Goal: Information Seeking & Learning: Learn about a topic

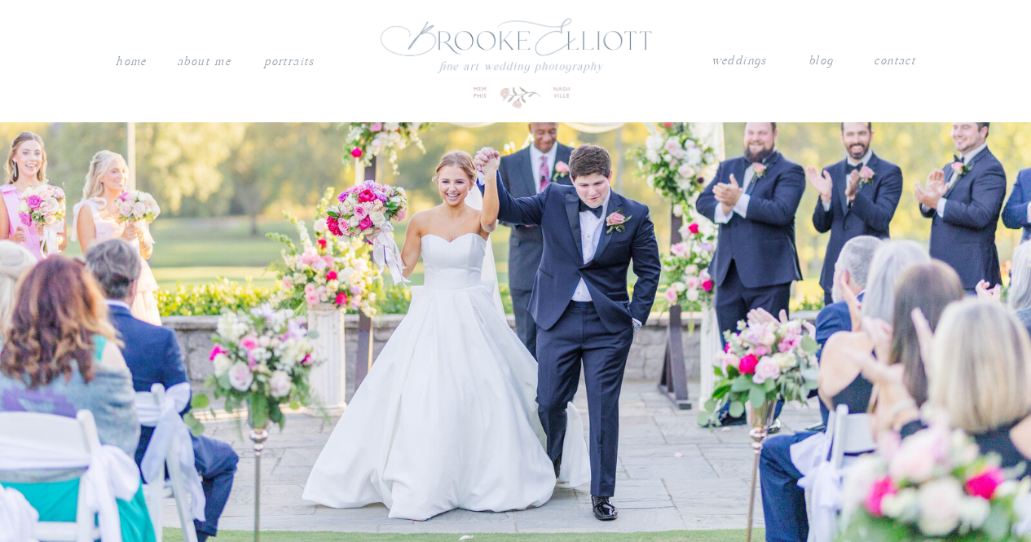
click at [742, 66] on nav "weddings" at bounding box center [738, 61] width 57 height 21
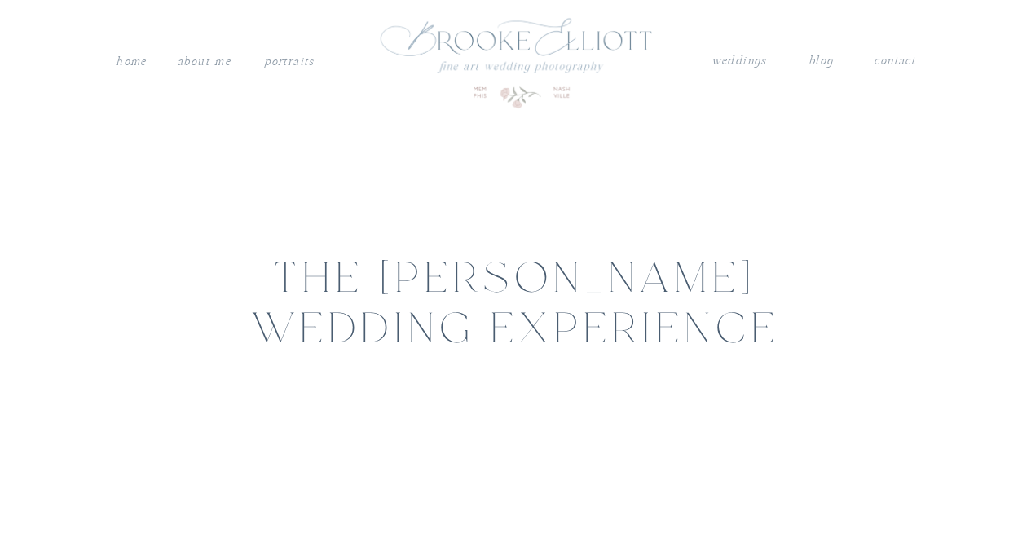
click at [825, 59] on nav "blog" at bounding box center [820, 61] width 24 height 21
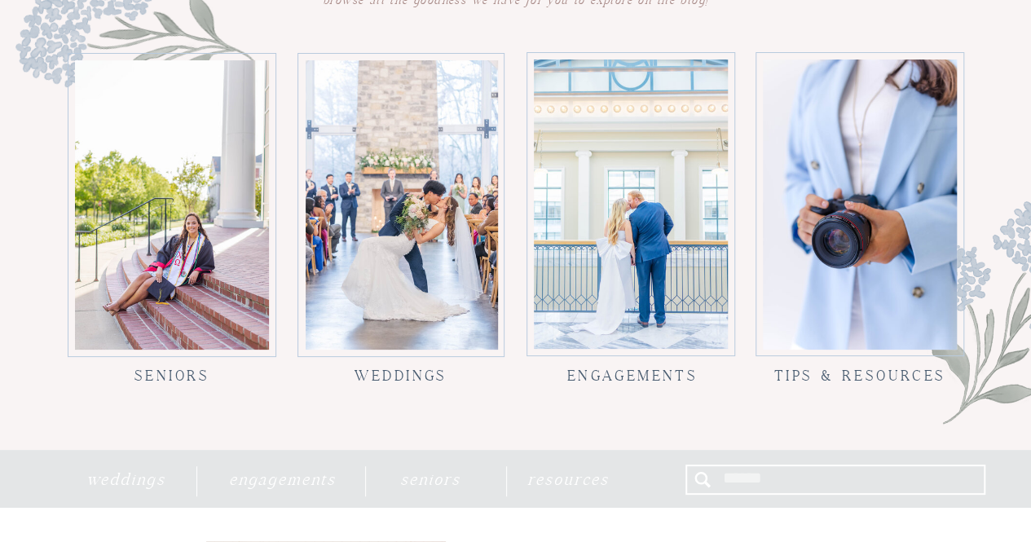
scroll to position [1488, 0]
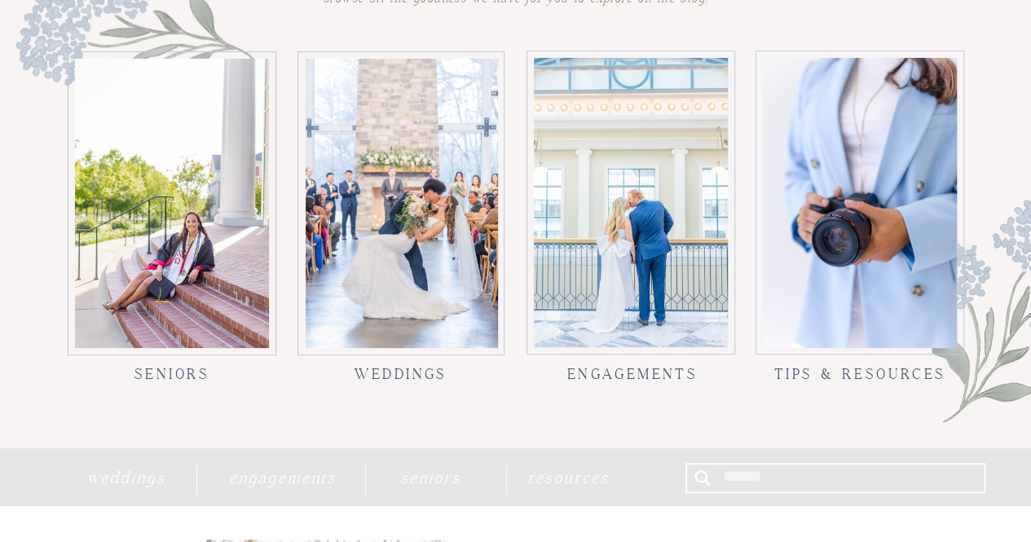
click at [409, 375] on h3 "Weddings" at bounding box center [401, 367] width 116 height 15
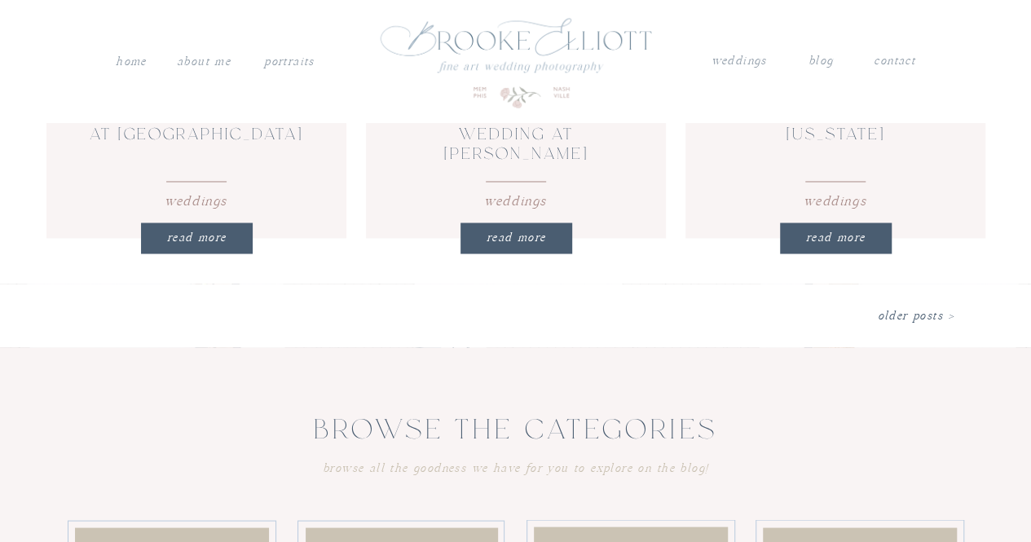
scroll to position [1285, 0]
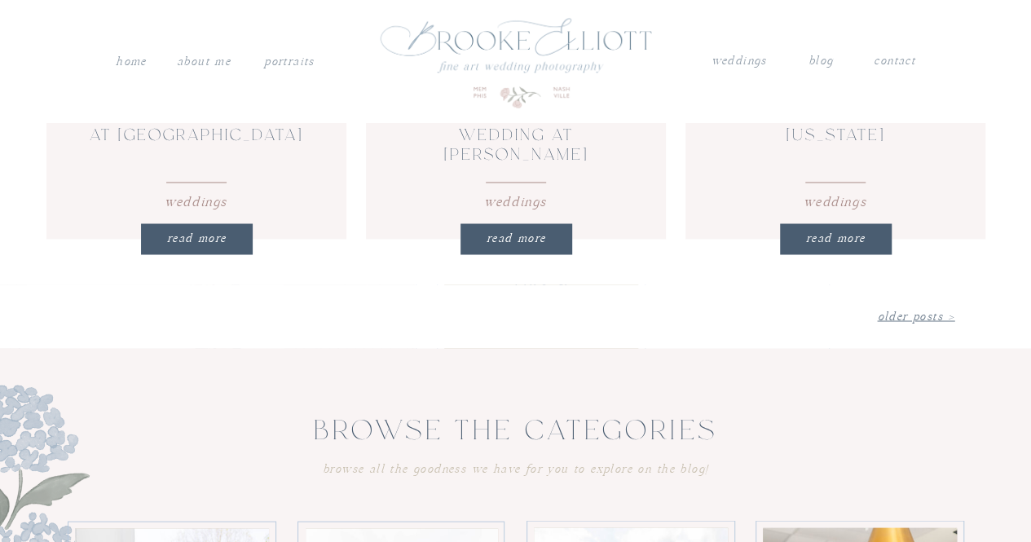
click at [912, 311] on link "Older Posts >" at bounding box center [915, 316] width 77 height 14
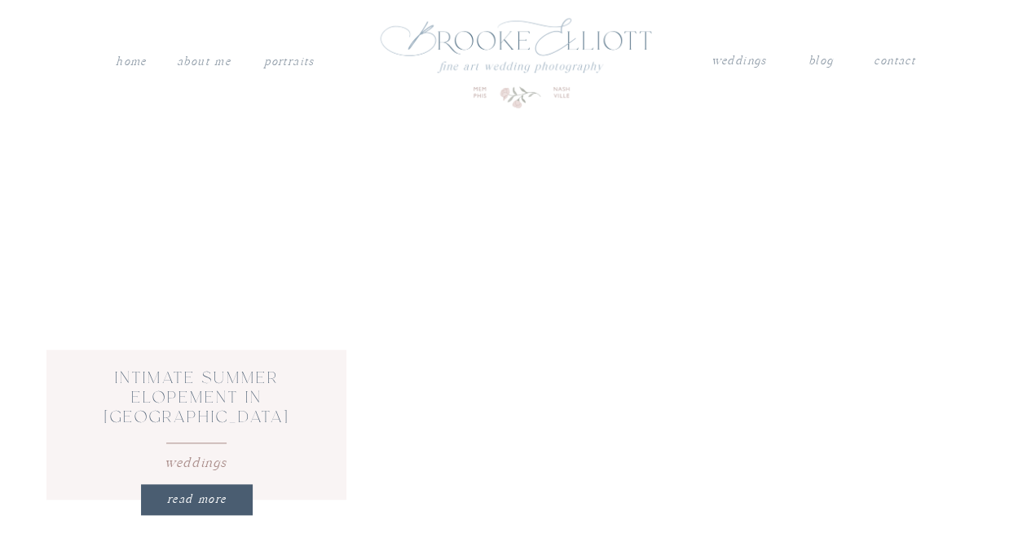
scroll to position [603, 0]
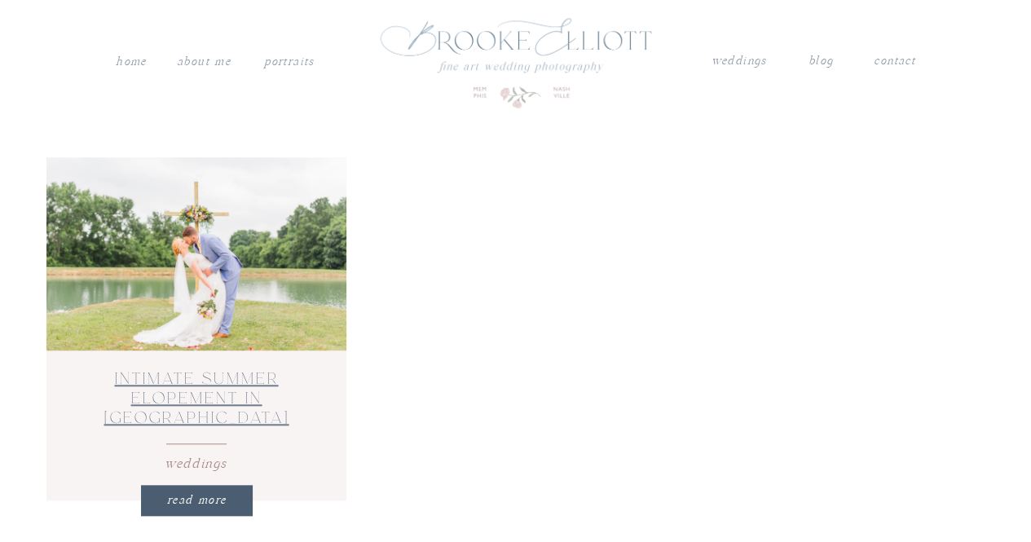
click at [166, 373] on link "Intimate Summer Elopement in [GEOGRAPHIC_DATA][US_STATE]" at bounding box center [196, 408] width 185 height 73
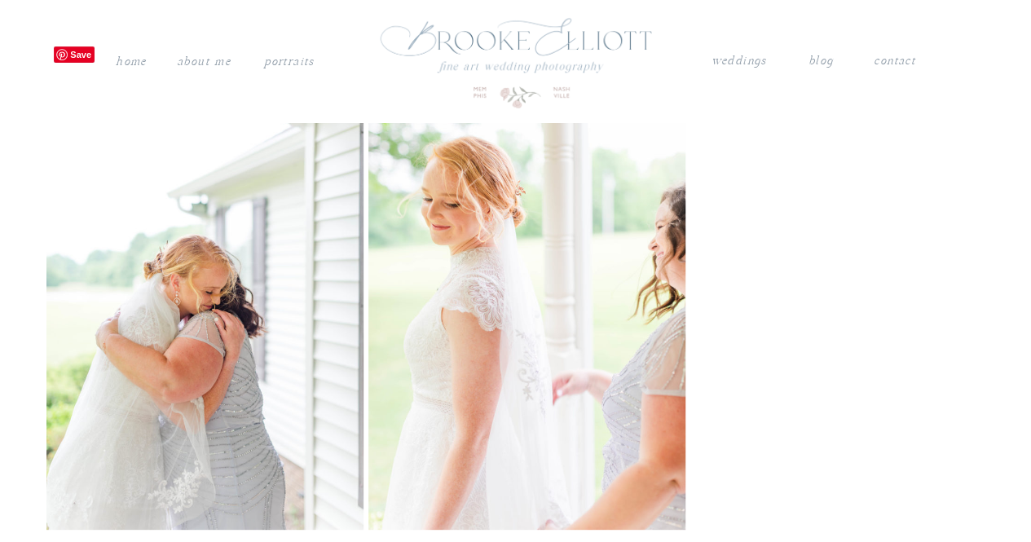
scroll to position [9394, 0]
